Goal: Complete application form

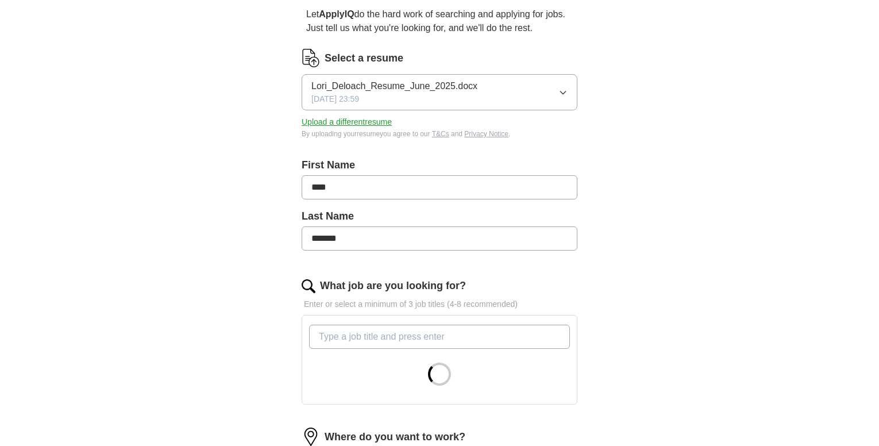
scroll to position [134, 0]
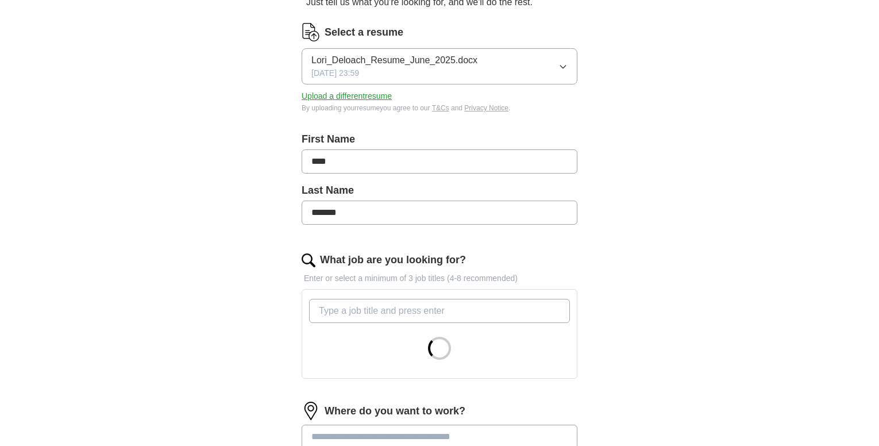
click at [380, 309] on input "What job are you looking for?" at bounding box center [439, 311] width 261 height 24
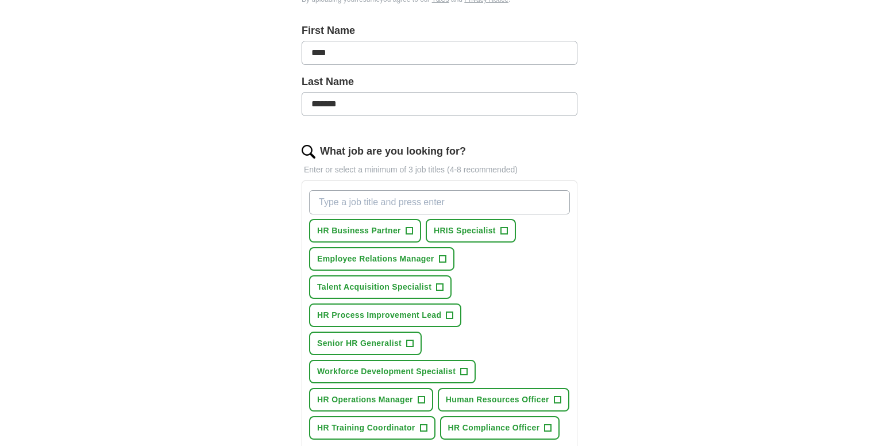
scroll to position [268, 0]
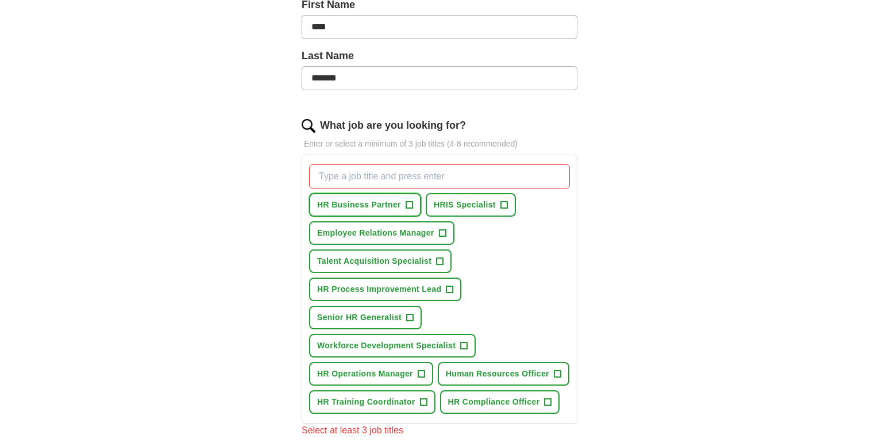
click at [379, 210] on span "HR Business Partner" at bounding box center [359, 205] width 84 height 12
click at [477, 373] on span "Human Resources Officer" at bounding box center [497, 374] width 103 height 12
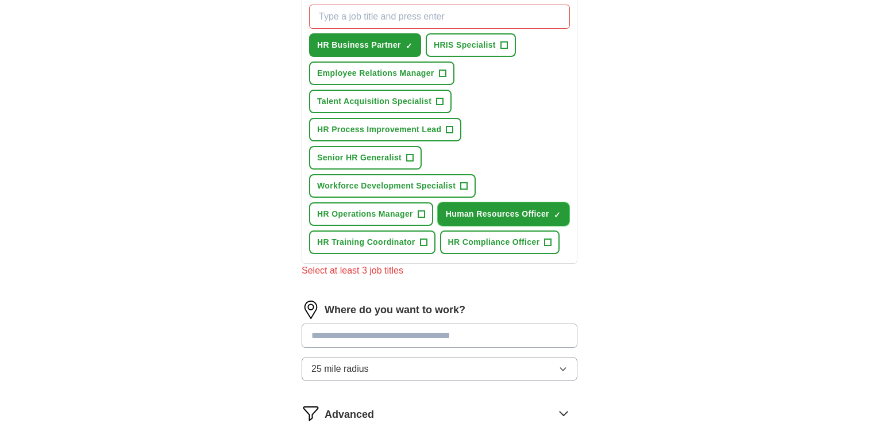
scroll to position [402, 0]
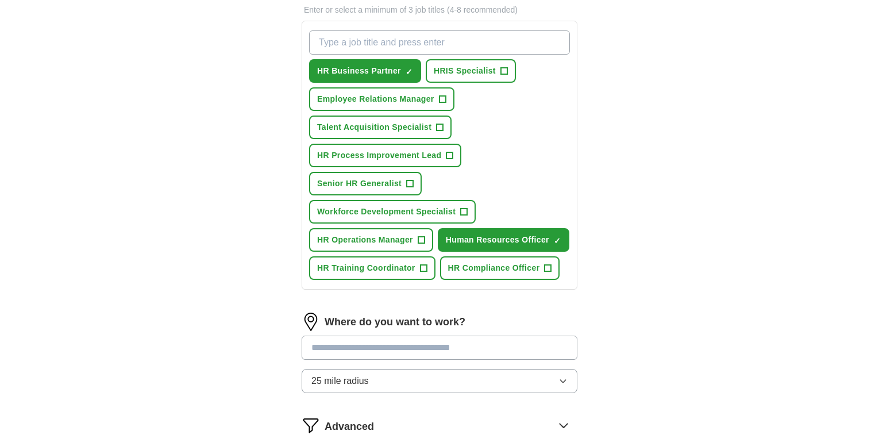
click at [481, 35] on input "What job are you looking for?" at bounding box center [439, 42] width 261 height 24
type input "Human Resources"
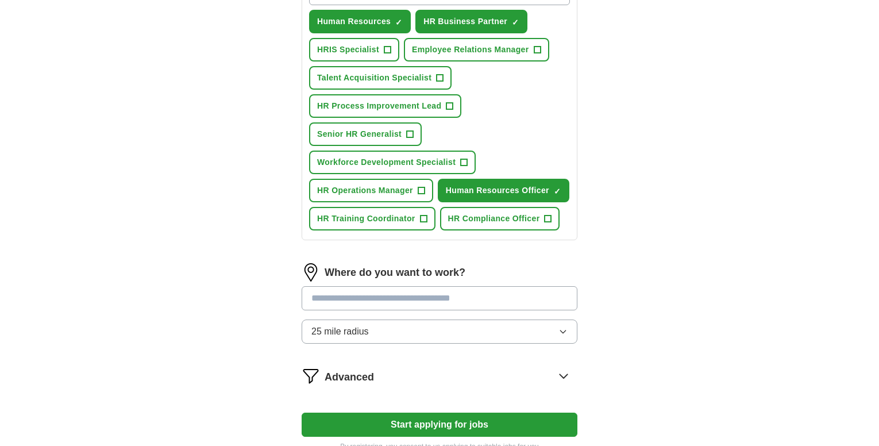
scroll to position [536, 0]
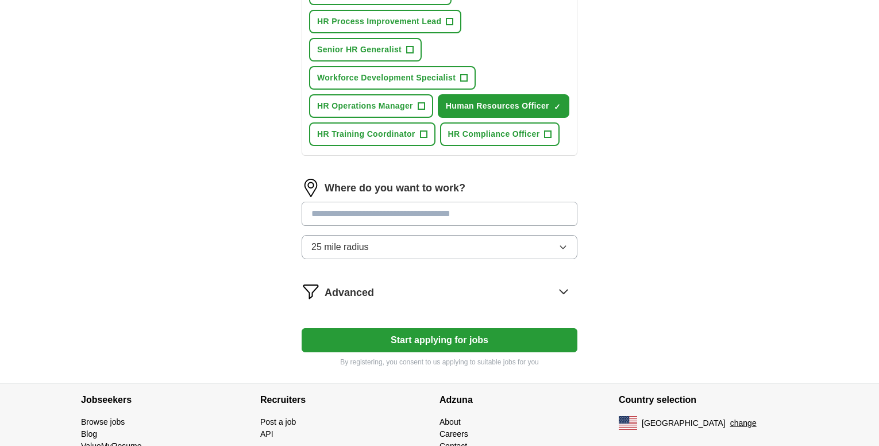
click at [456, 215] on input at bounding box center [439, 214] width 276 height 24
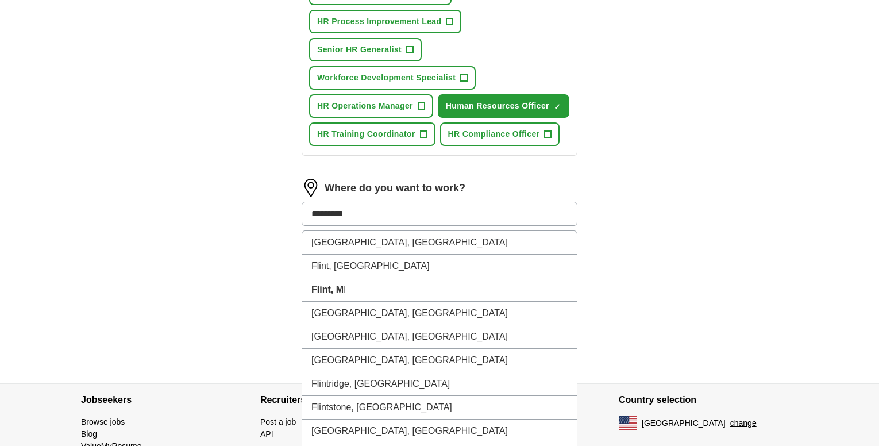
type input "********"
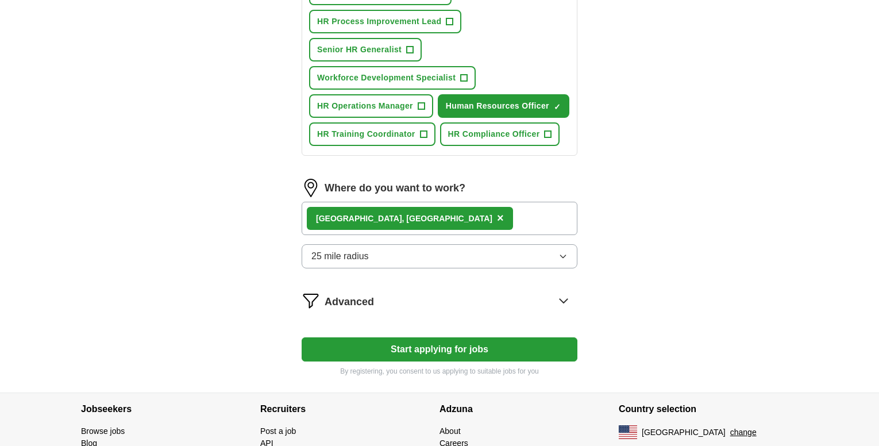
click at [505, 255] on button "25 mile radius" at bounding box center [439, 256] width 276 height 24
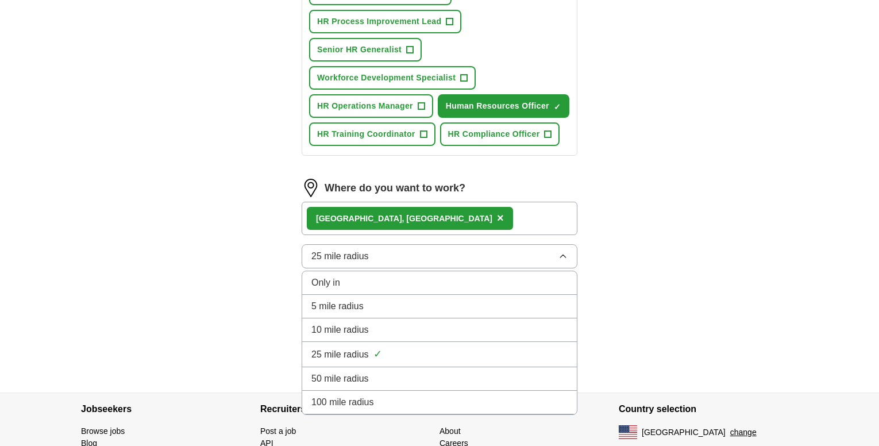
click at [392, 373] on div "50 mile radius" at bounding box center [439, 379] width 256 height 14
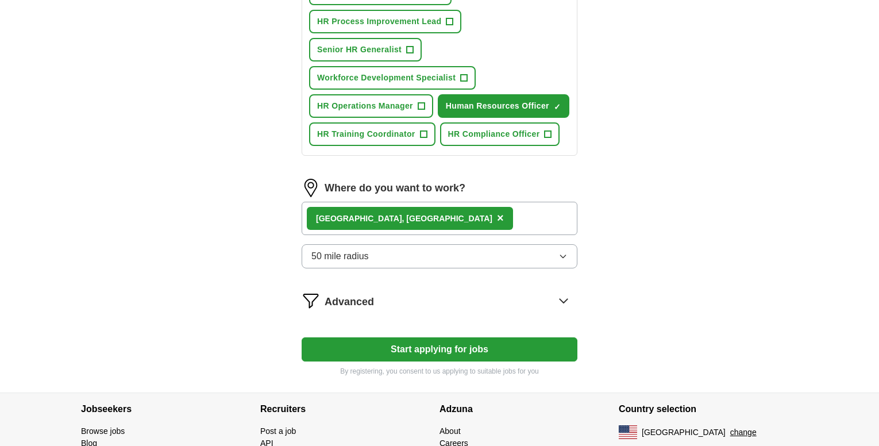
click at [397, 347] on button "Start applying for jobs" at bounding box center [439, 349] width 276 height 24
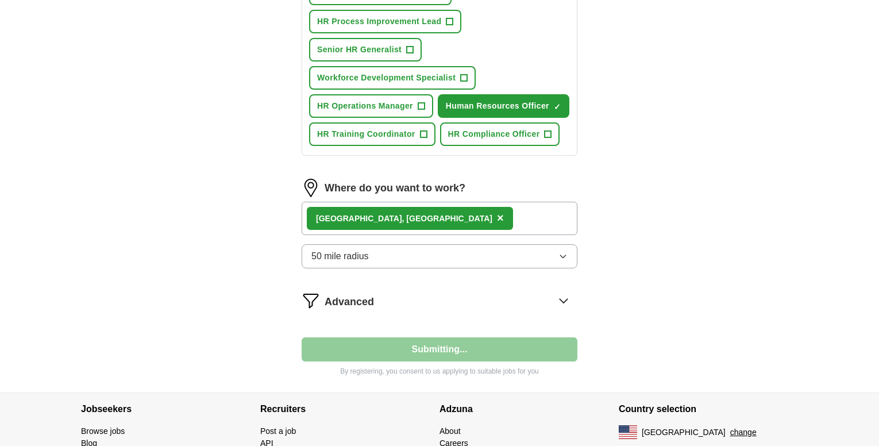
select select "**"
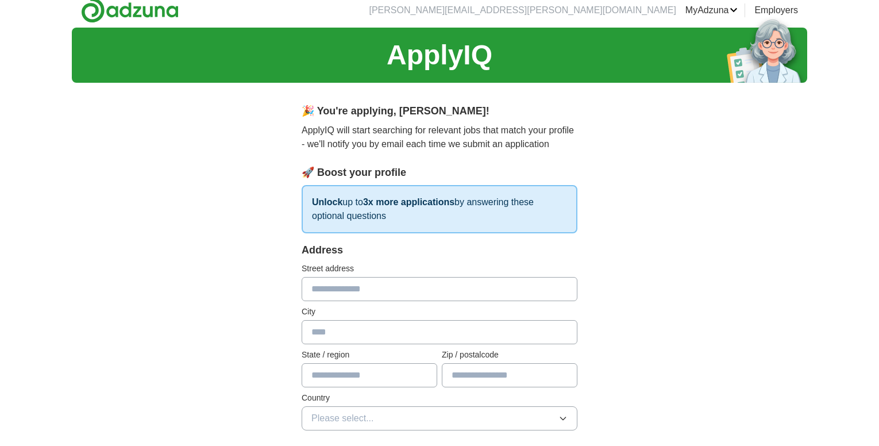
scroll to position [0, 0]
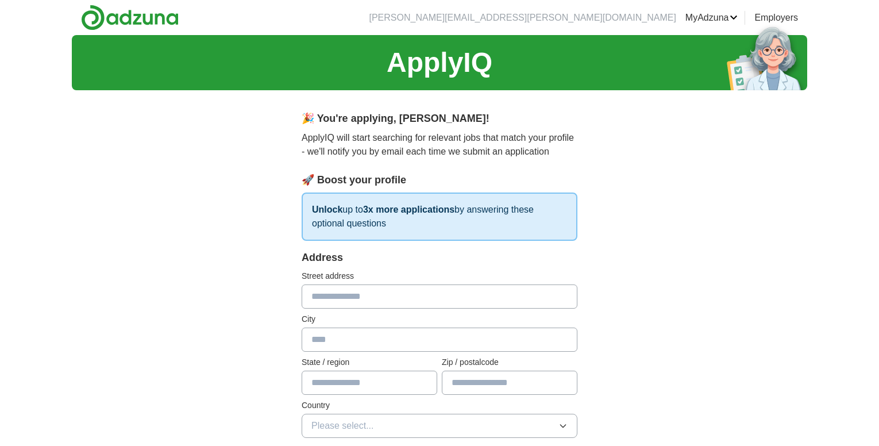
click at [392, 297] on input "text" at bounding box center [439, 296] width 276 height 24
type input "**********"
type input "********"
type input "*****"
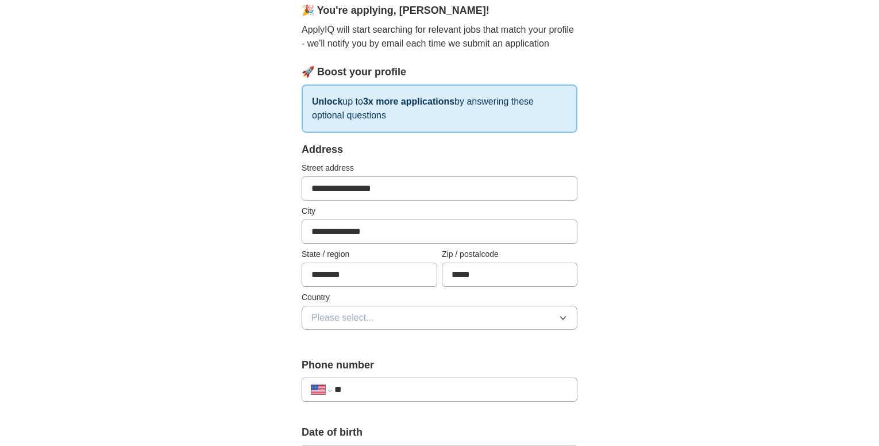
scroll to position [134, 0]
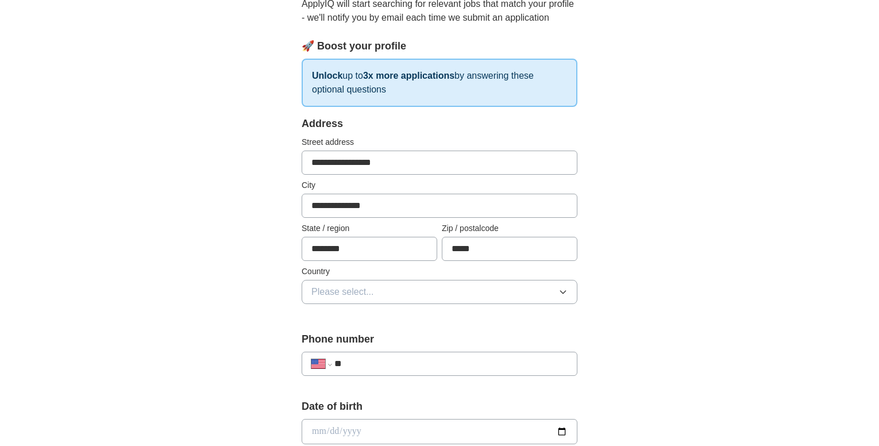
click at [452, 291] on button "Please select..." at bounding box center [439, 292] width 276 height 24
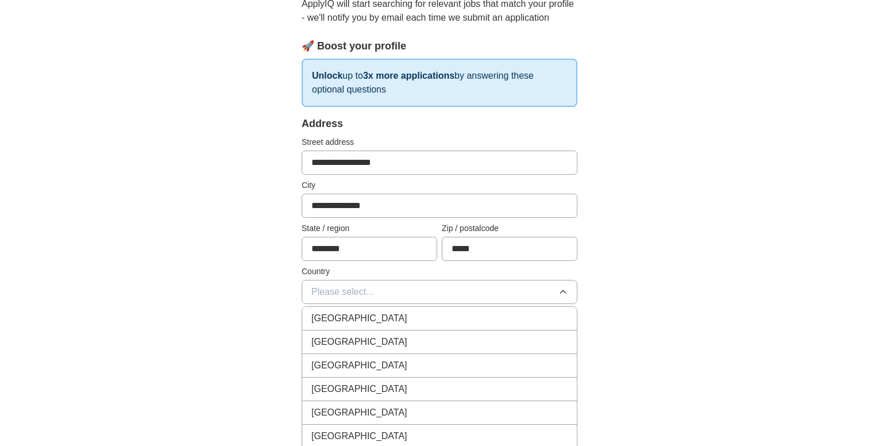
click at [435, 338] on div "[GEOGRAPHIC_DATA]" at bounding box center [439, 342] width 256 height 14
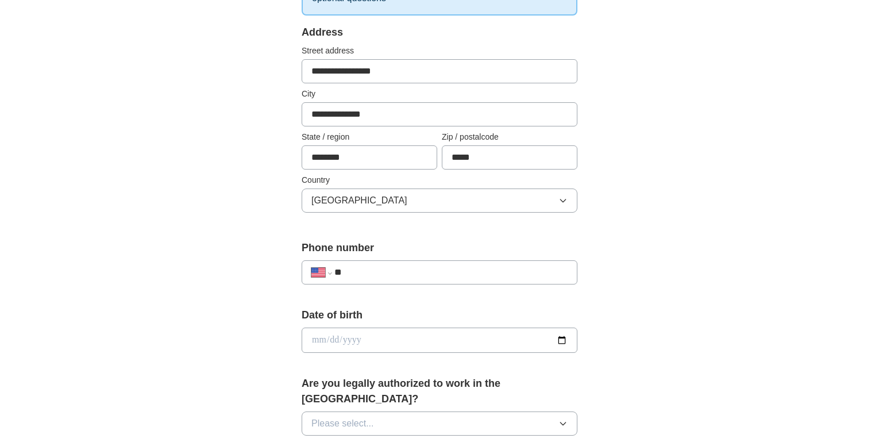
scroll to position [268, 0]
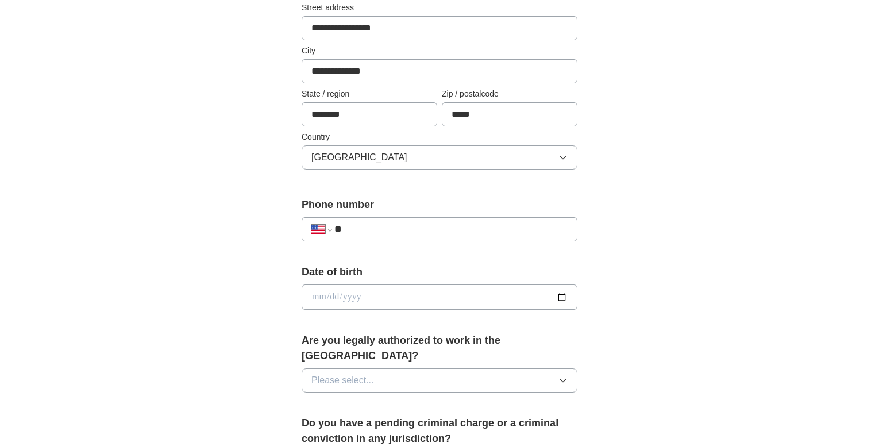
click at [447, 227] on input "**" at bounding box center [450, 229] width 233 height 14
type input "**********"
click at [558, 298] on input "date" at bounding box center [439, 296] width 276 height 25
type input "**********"
click at [462, 368] on button "Please select..." at bounding box center [439, 380] width 276 height 24
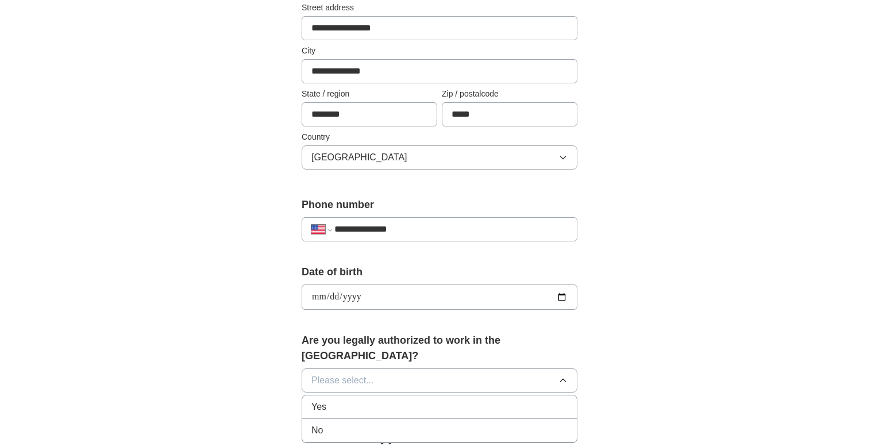
click at [395, 400] on div "Yes" at bounding box center [439, 407] width 256 height 14
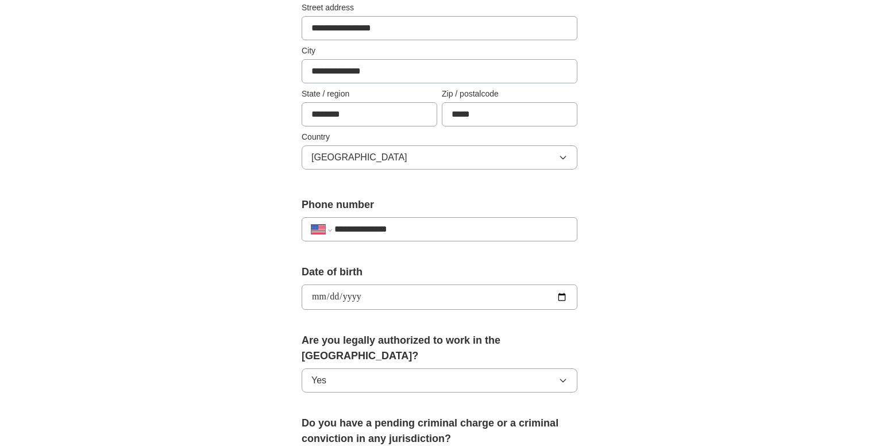
scroll to position [402, 0]
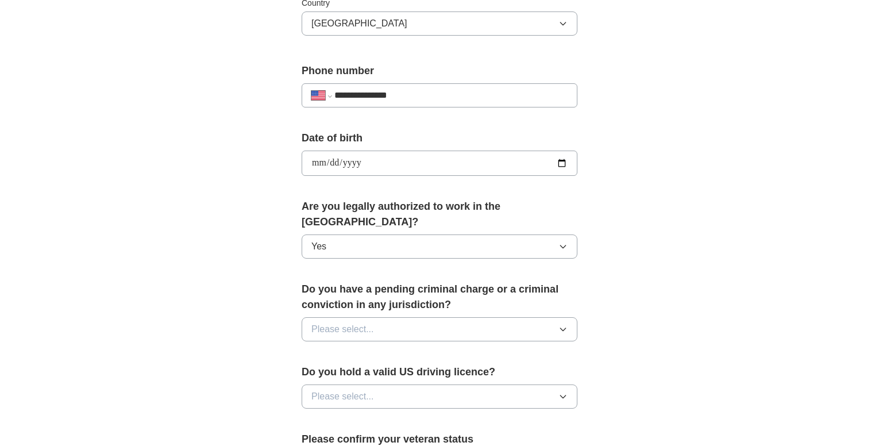
click at [420, 322] on button "Please select..." at bounding box center [439, 329] width 276 height 24
click at [417, 372] on div "No" at bounding box center [439, 379] width 256 height 14
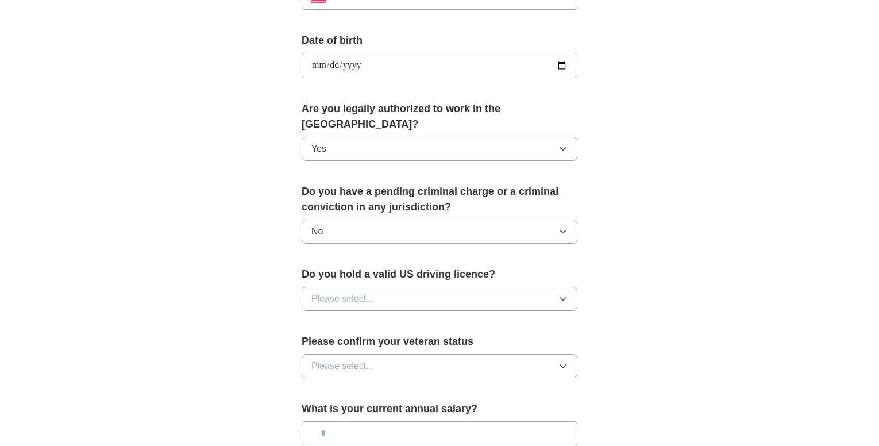
scroll to position [536, 0]
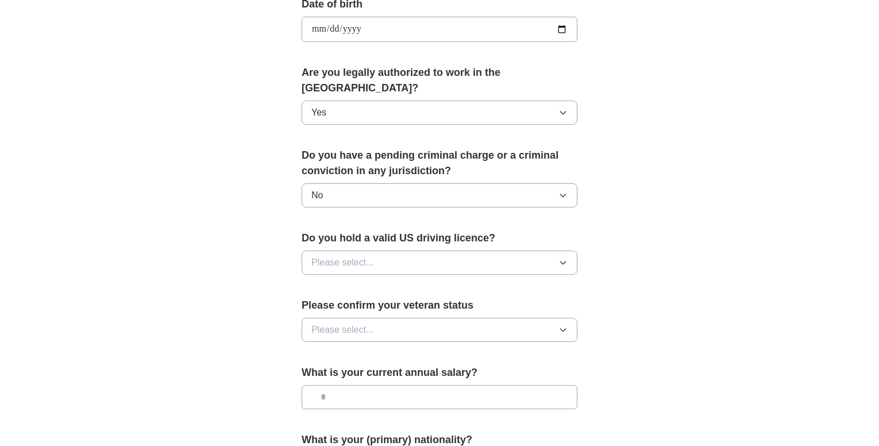
click at [435, 234] on div "Do you hold a valid US driving licence? Please select..." at bounding box center [439, 256] width 276 height 53
click at [431, 250] on button "Please select..." at bounding box center [439, 262] width 276 height 24
click at [412, 282] on div "Yes" at bounding box center [439, 289] width 256 height 14
click at [432, 318] on button "Please select..." at bounding box center [439, 330] width 276 height 24
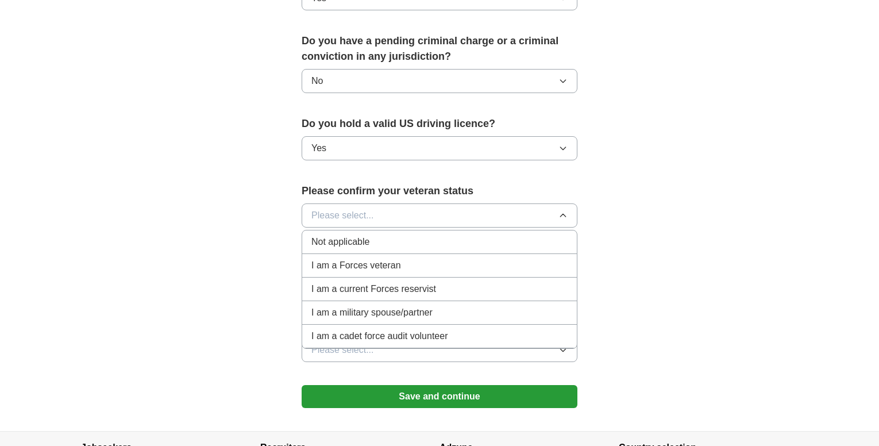
scroll to position [670, 0]
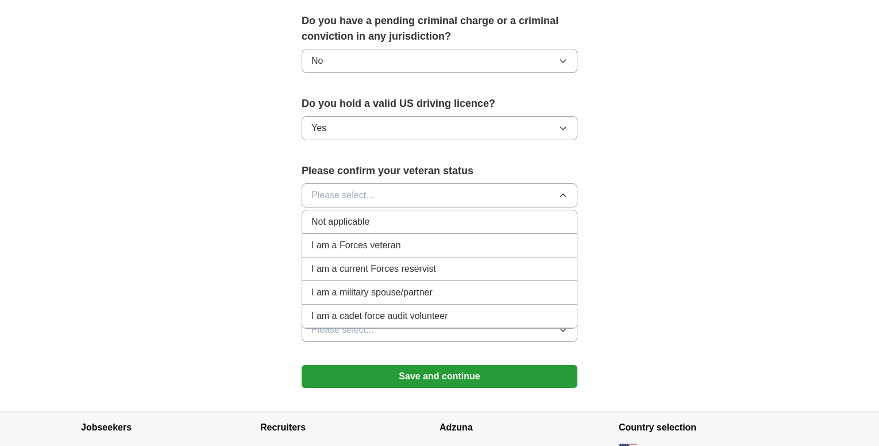
click at [372, 215] on div "Not applicable" at bounding box center [439, 222] width 256 height 14
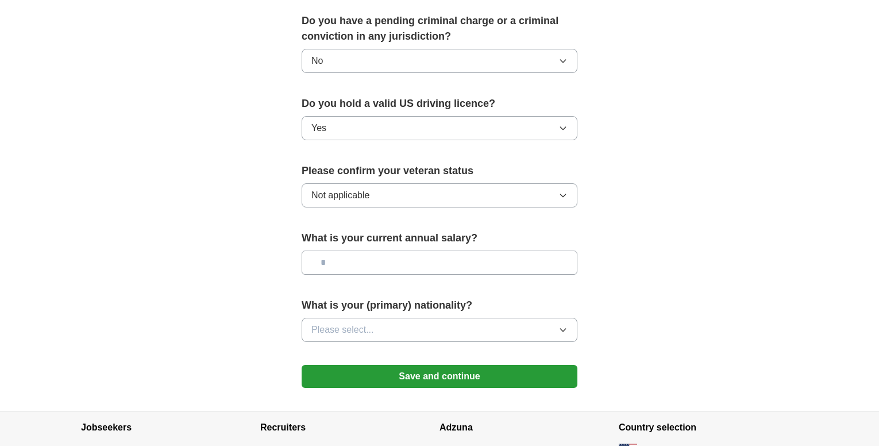
click at [386, 250] on input "text" at bounding box center [439, 262] width 276 height 24
click at [400, 323] on button "Please select..." at bounding box center [439, 330] width 276 height 24
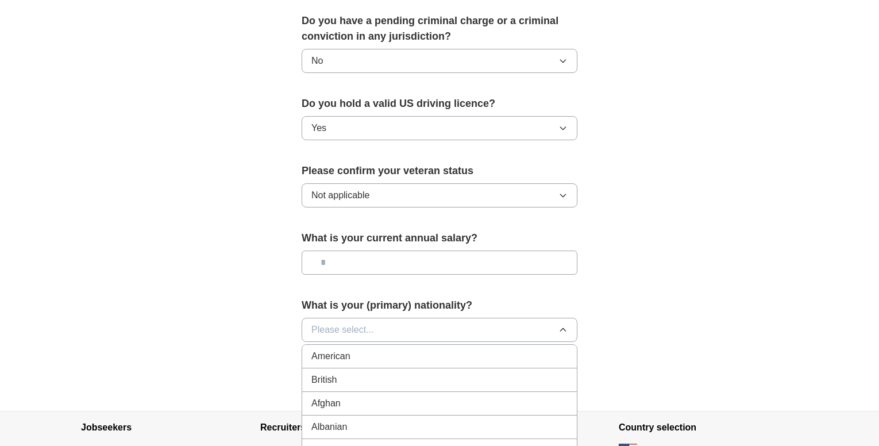
click at [390, 349] on div "American" at bounding box center [439, 356] width 256 height 14
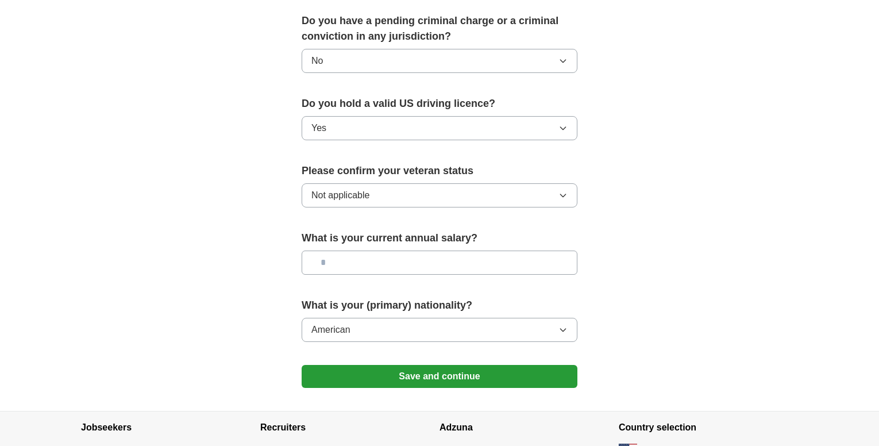
click at [392, 250] on input "text" at bounding box center [439, 262] width 276 height 24
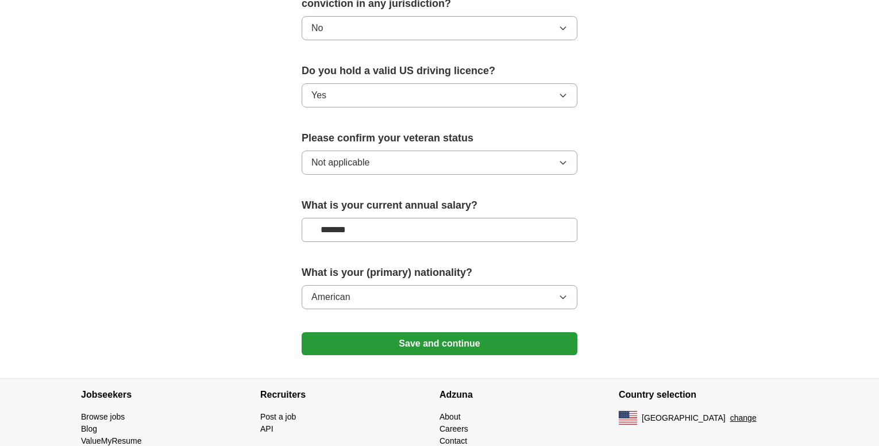
scroll to position [736, 0]
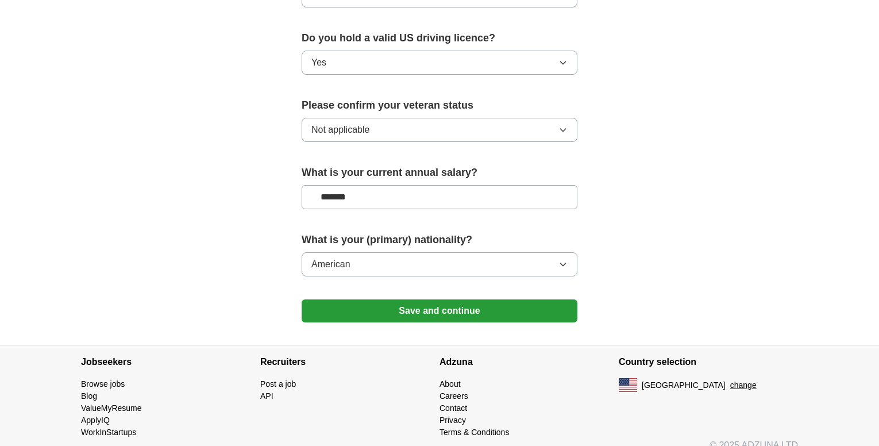
type input "*******"
click at [399, 299] on button "Save and continue" at bounding box center [439, 310] width 276 height 23
